Goal: Check status: Check status

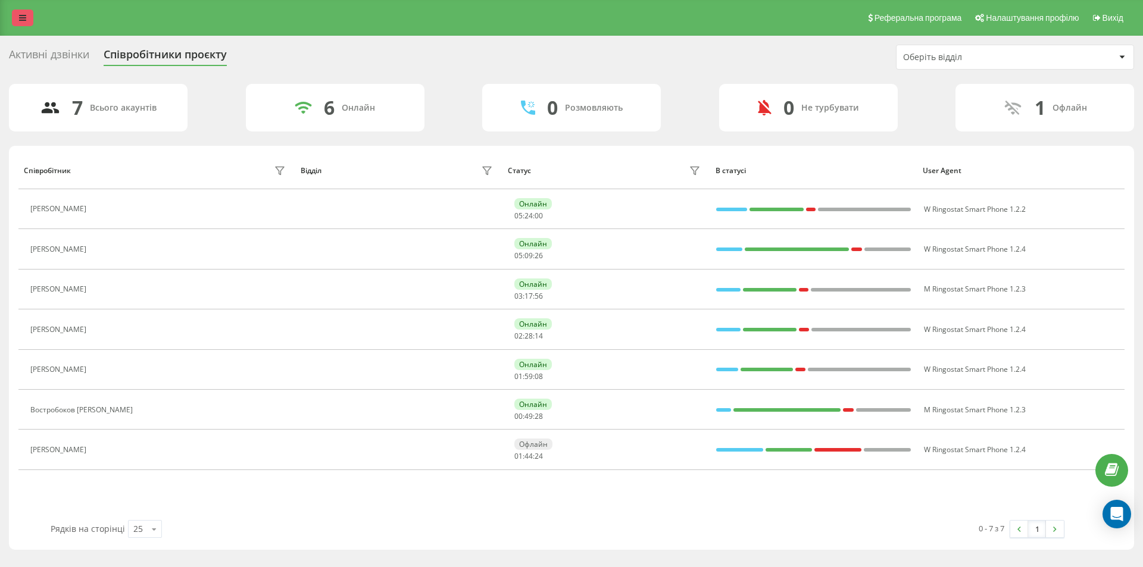
click at [23, 22] on link at bounding box center [22, 18] width 21 height 17
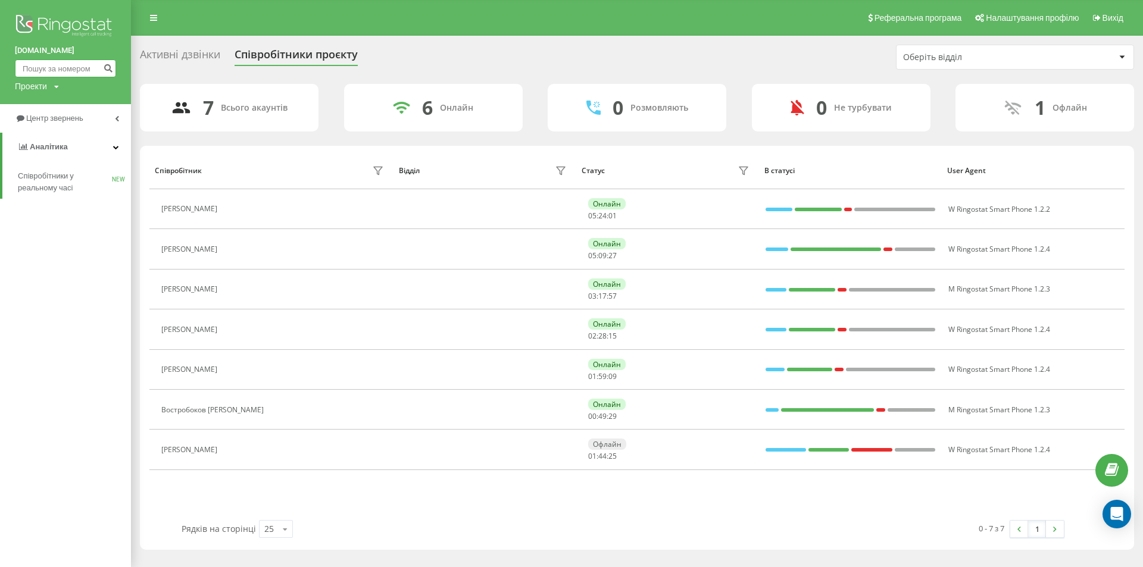
click at [25, 70] on input at bounding box center [65, 69] width 101 height 18
paste input "[PHONE_NUMBER]"
click at [36, 66] on input "[PHONE_NUMBER]" at bounding box center [65, 69] width 101 height 18
type input "0985761078"
click at [107, 70] on icon "submit" at bounding box center [108, 66] width 10 height 7
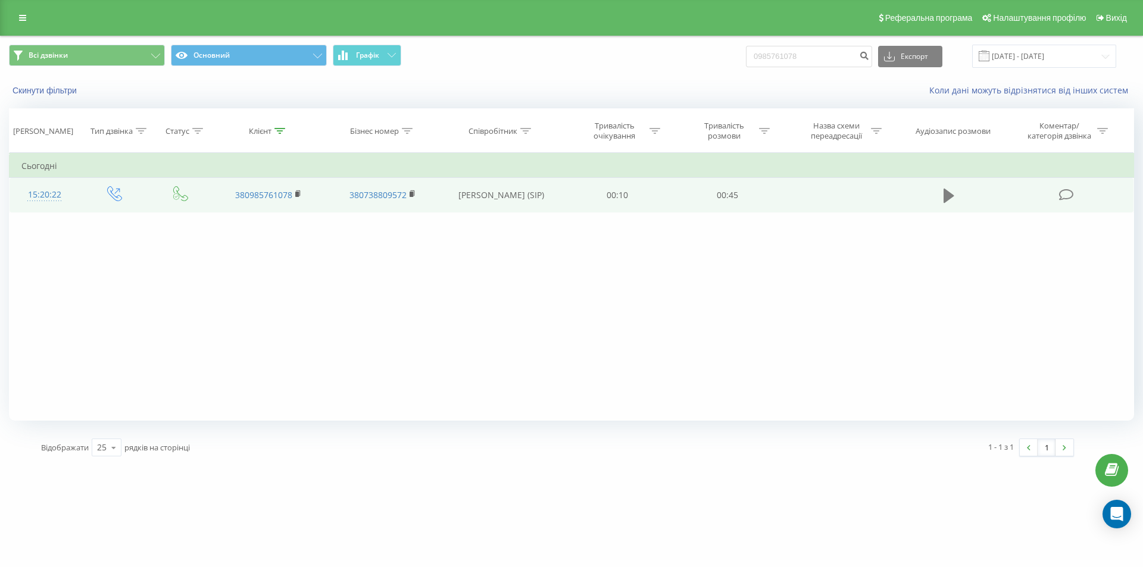
click at [951, 197] on icon at bounding box center [949, 196] width 11 height 14
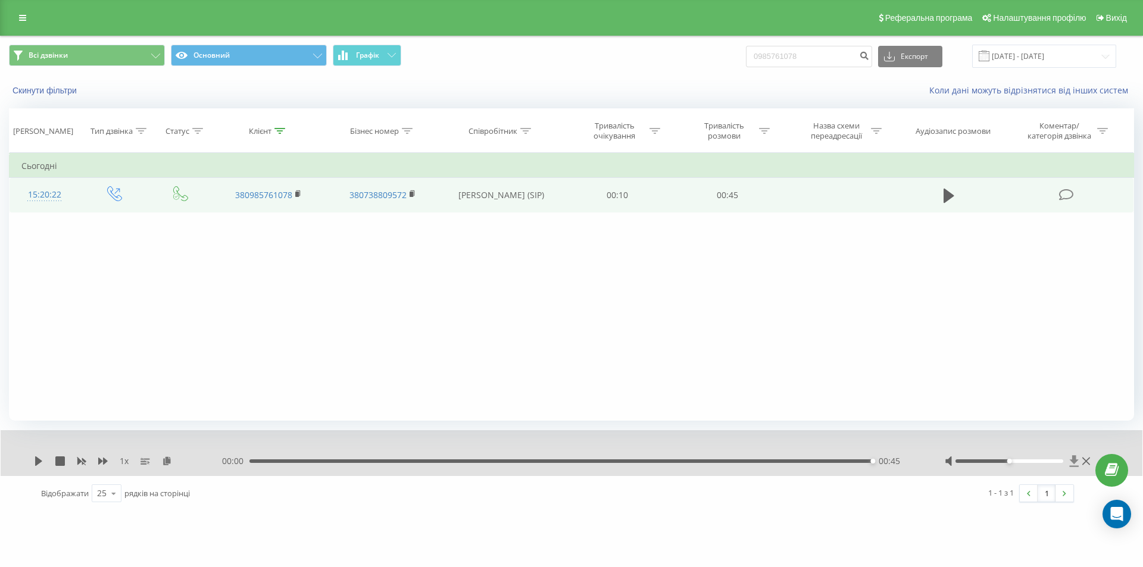
click at [1078, 463] on icon at bounding box center [1074, 462] width 10 height 12
